Goal: Navigation & Orientation: Find specific page/section

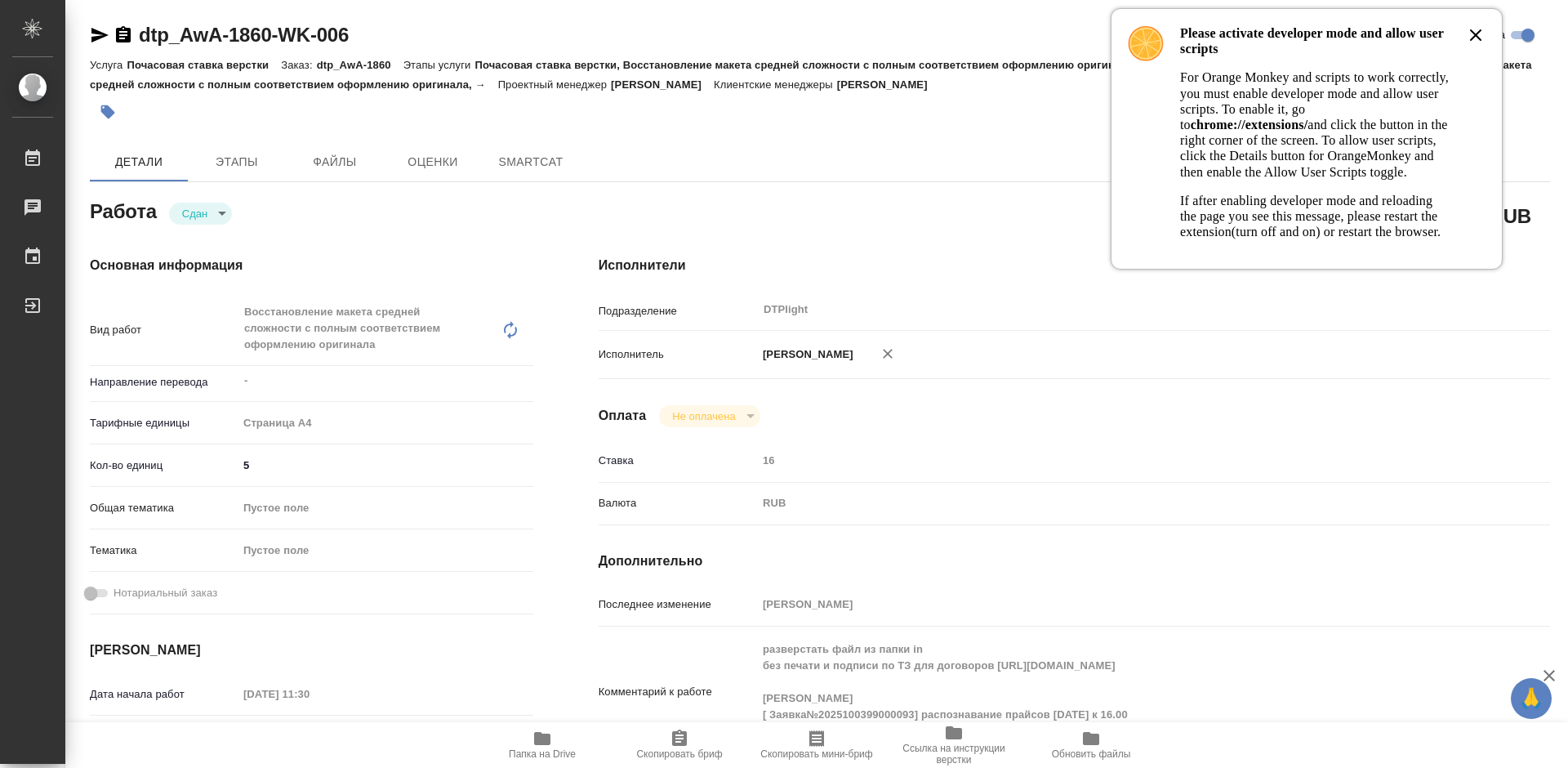
type textarea "x"
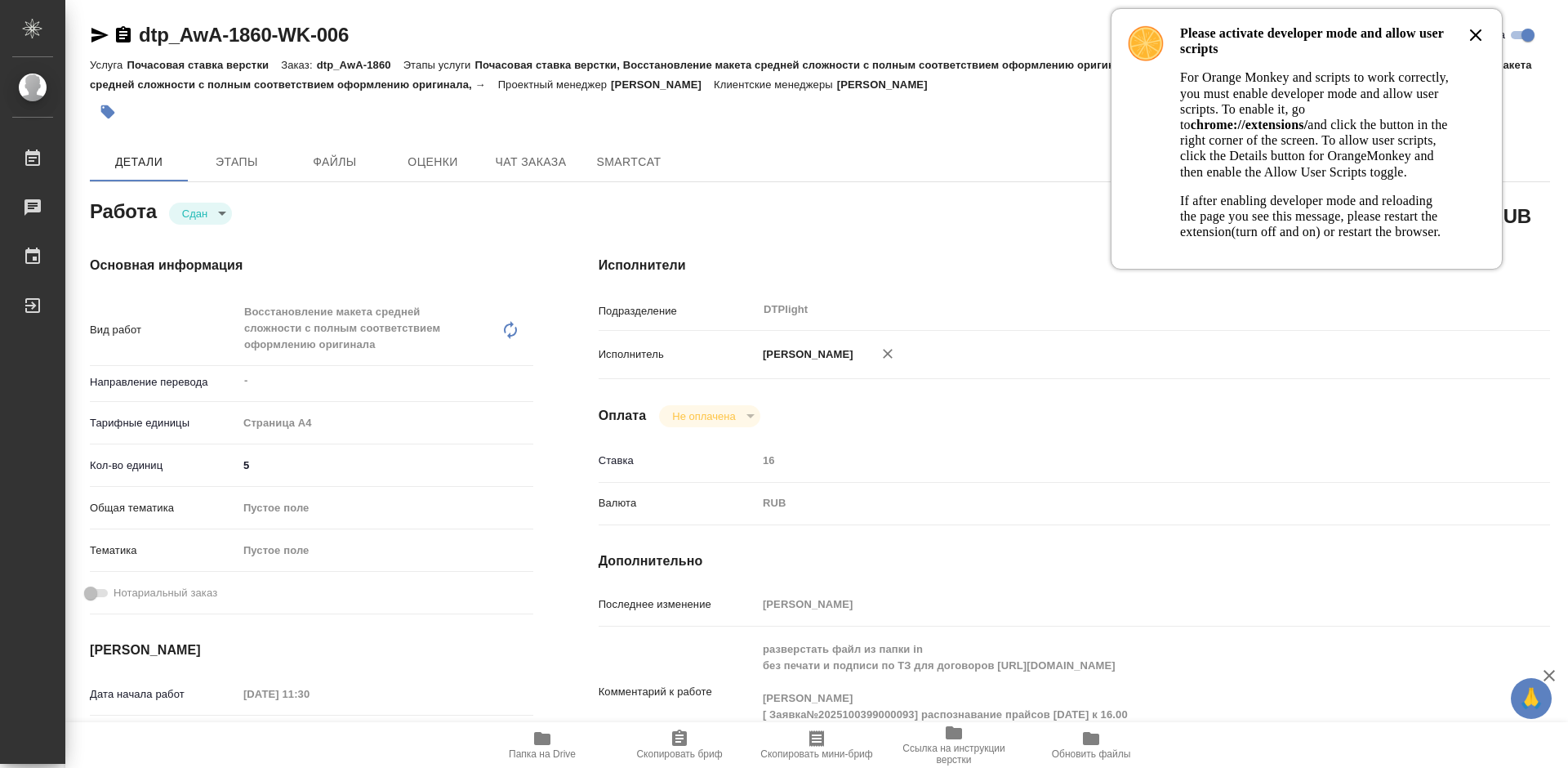
type textarea "x"
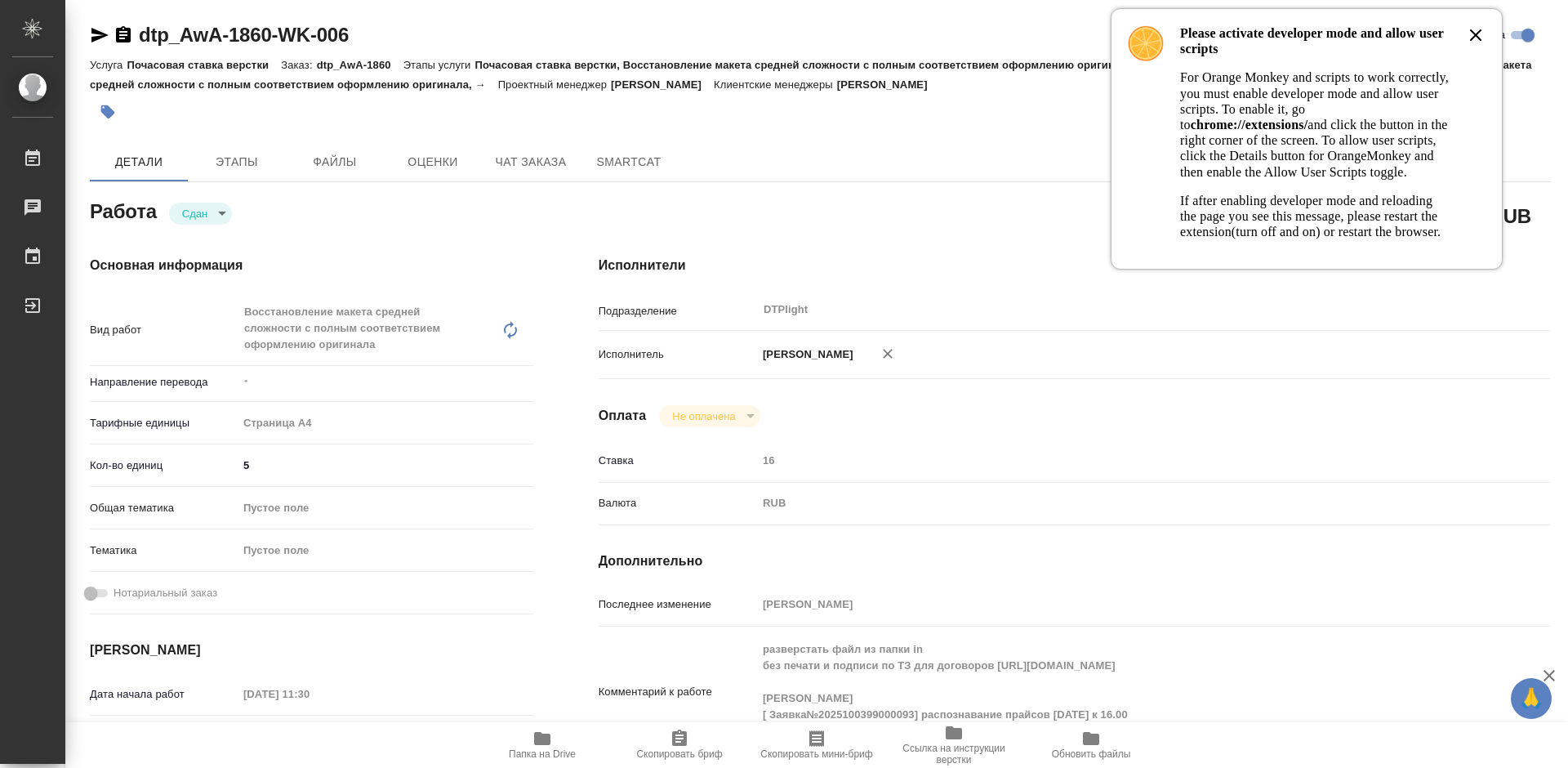
type textarea "x"
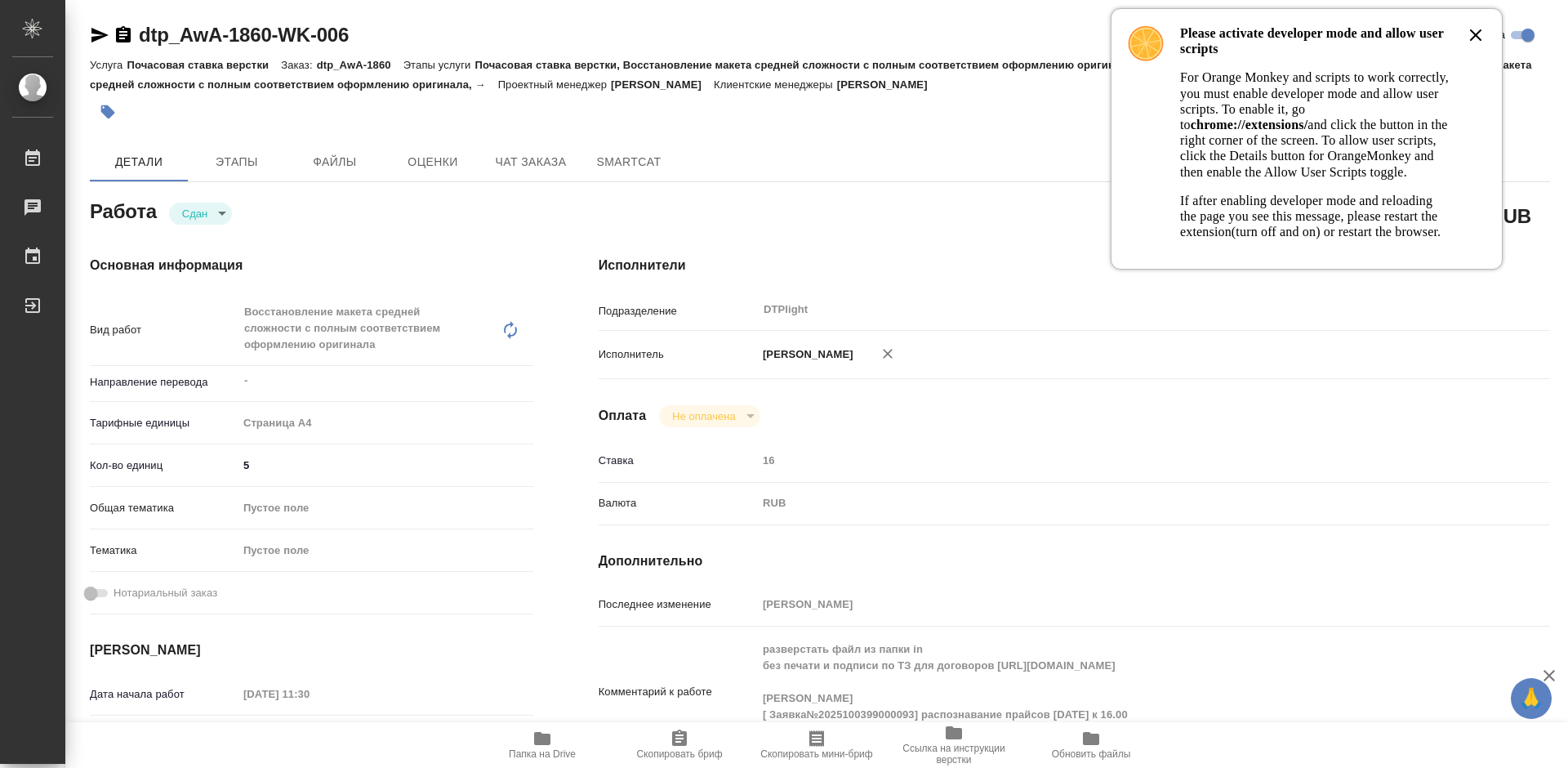
type textarea "x"
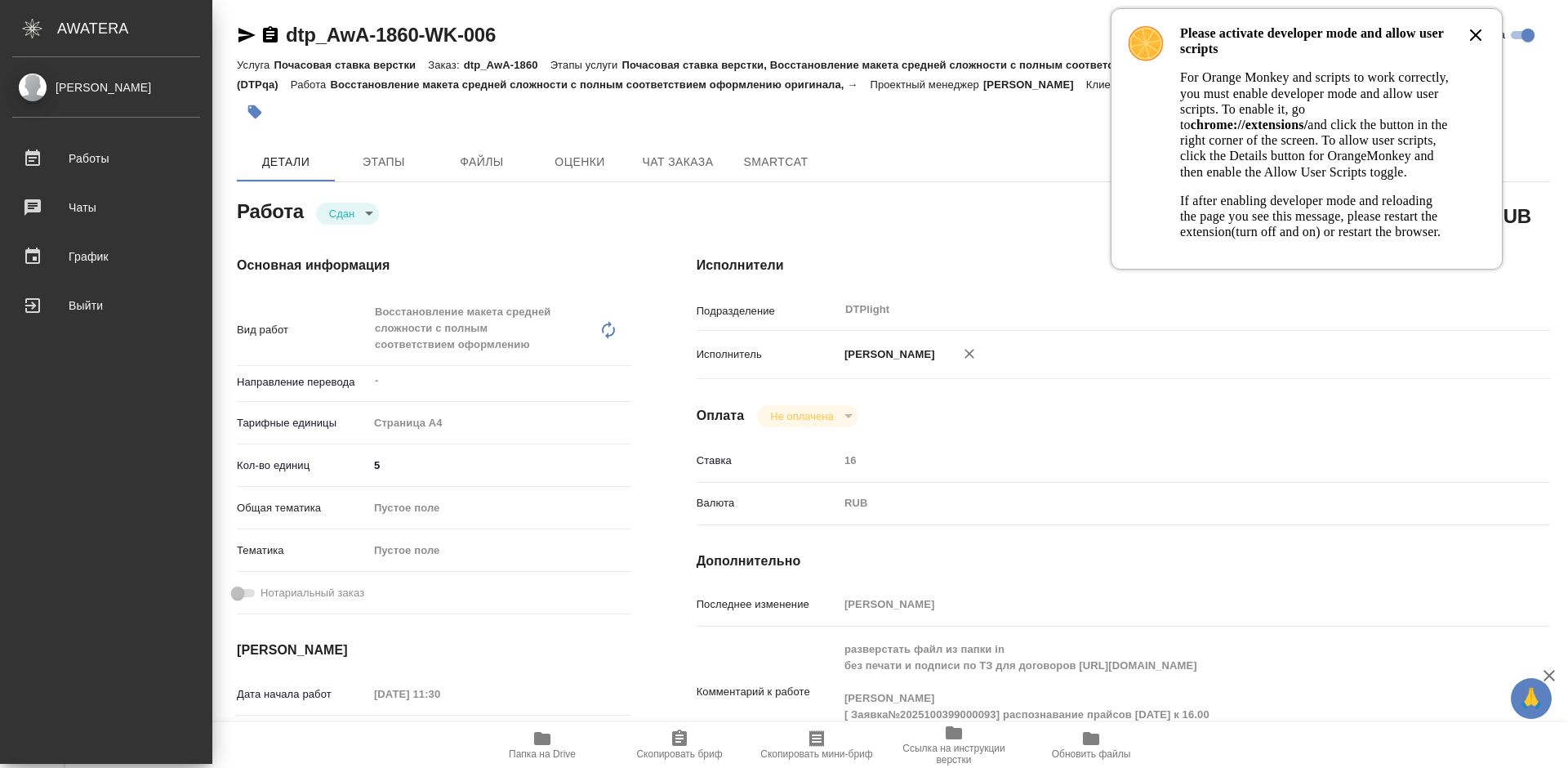
click at [77, 88] on div "[PERSON_NAME]" at bounding box center [106, 87] width 188 height 18
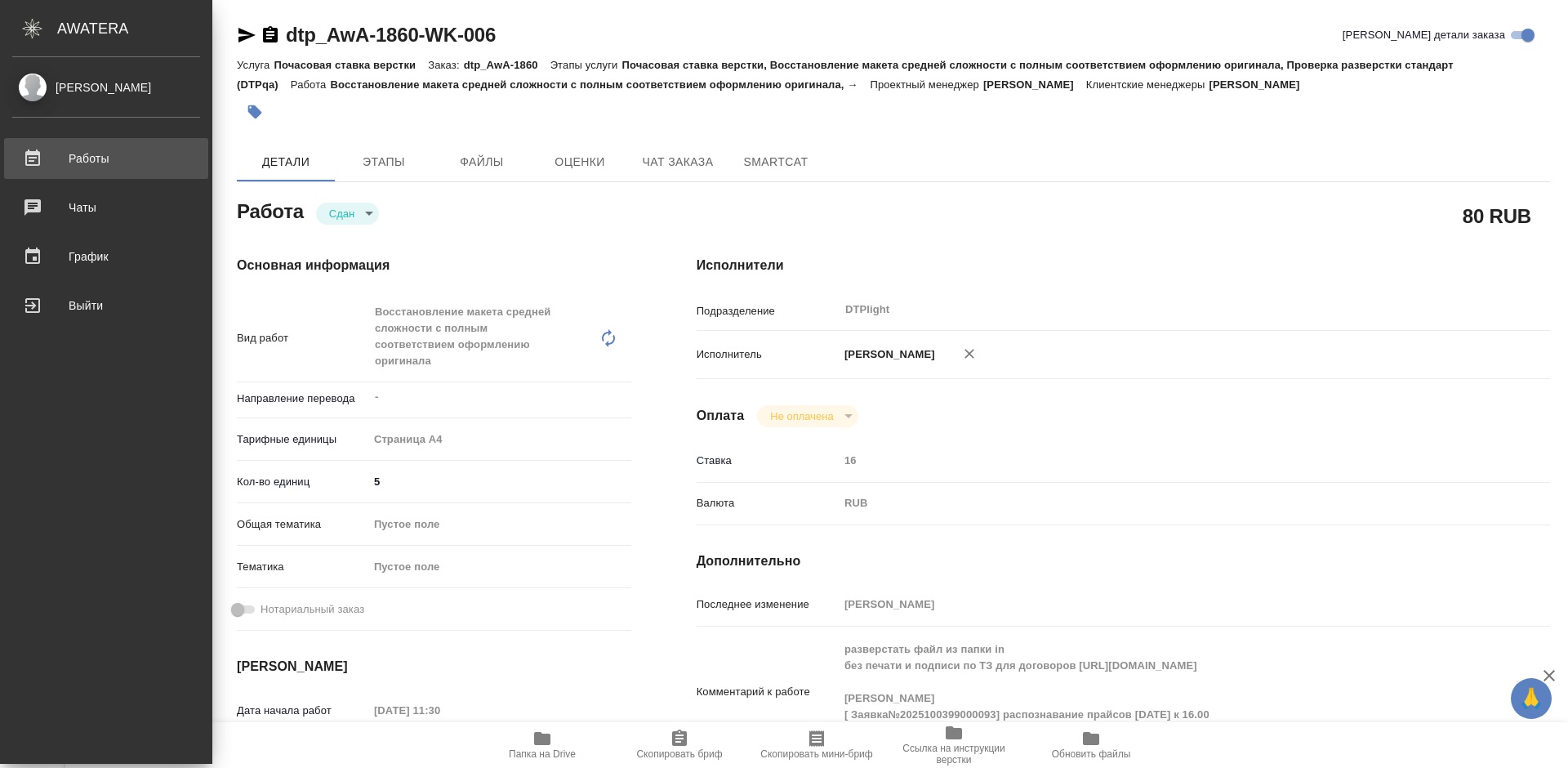
click at [47, 173] on link "Работы" at bounding box center [106, 158] width 204 height 41
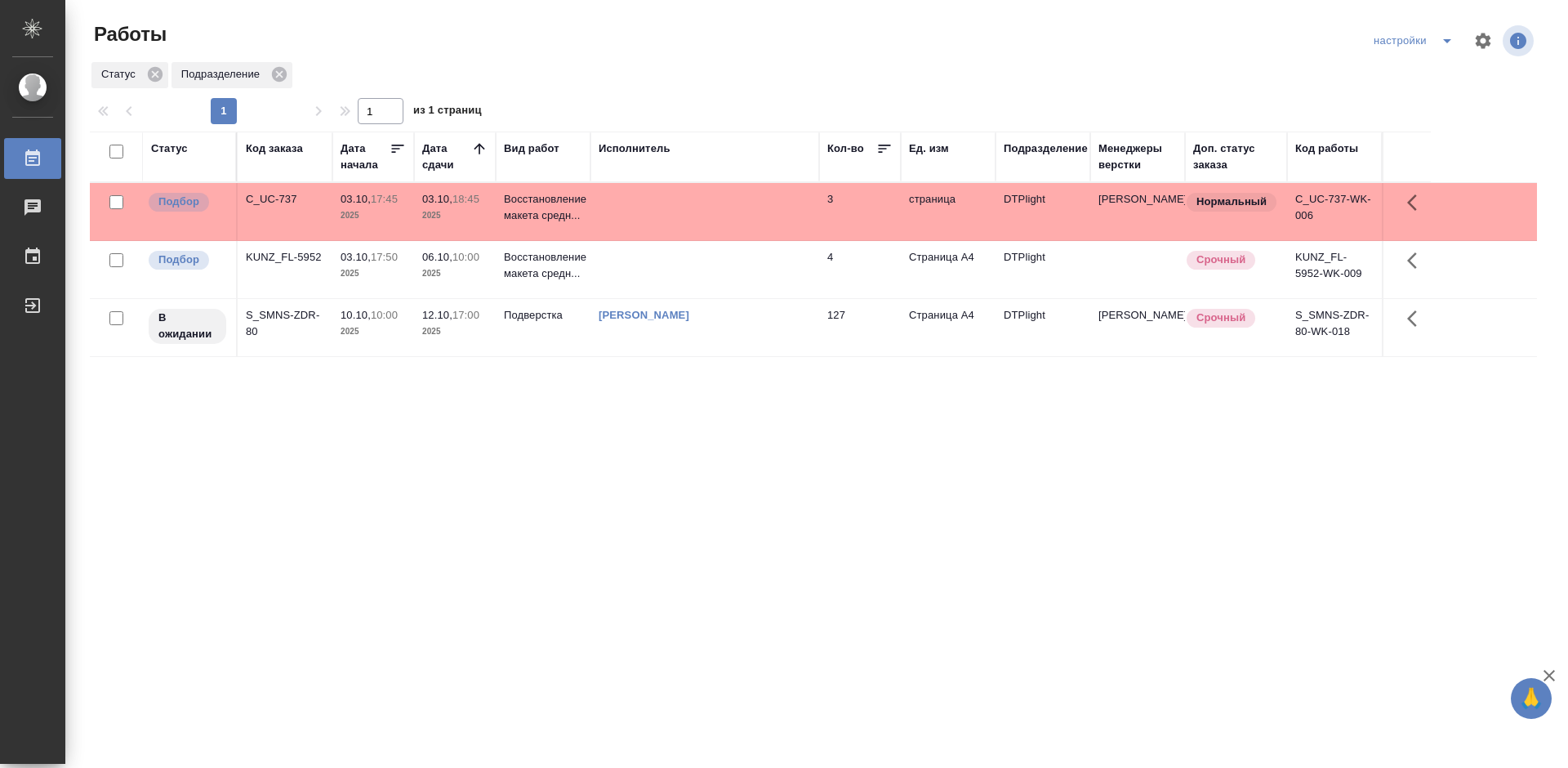
click at [617, 450] on div "Статус Код заказа Дата начала Дата сдачи Вид работ Исполнитель Кол-во Ед. изм П…" at bounding box center [813, 425] width 1447 height 588
